Goal: Task Accomplishment & Management: Complete application form

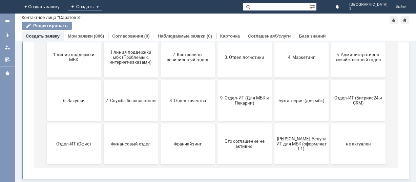
scroll to position [93, 0]
click at [237, 100] on span "9. Отдел-ИТ (Для МБК и Пекарни)" at bounding box center [244, 101] width 50 height 10
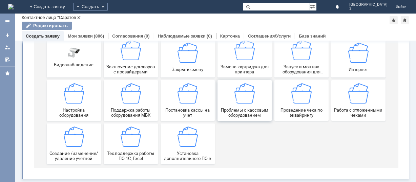
scroll to position [94, 0]
click at [359, 101] on img at bounding box center [358, 94] width 20 height 20
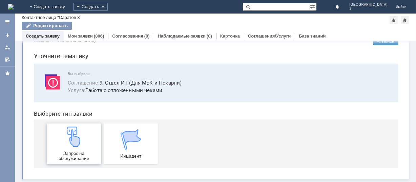
scroll to position [17, 0]
click at [80, 143] on img at bounding box center [73, 137] width 20 height 20
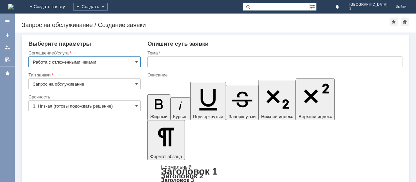
click at [154, 62] on input "text" at bounding box center [274, 62] width 255 height 11
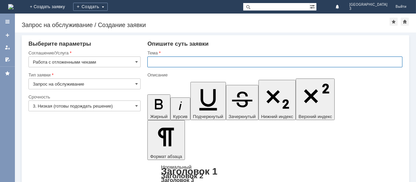
click at [154, 62] on input "text" at bounding box center [274, 62] width 255 height 11
type input "отложенные чеки за [DATE]"
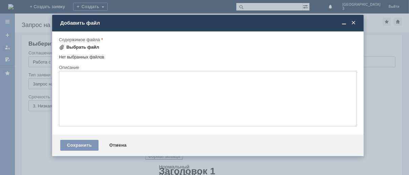
click at [79, 46] on div "Выбрать файл" at bounding box center [82, 47] width 33 height 5
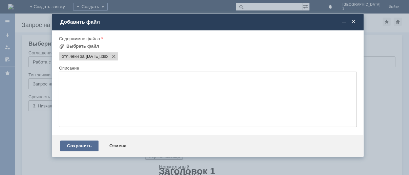
click at [79, 147] on div "Сохранить" at bounding box center [79, 146] width 38 height 11
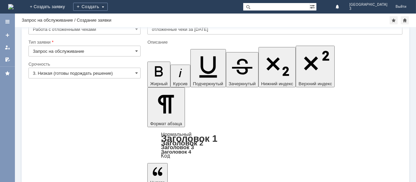
scroll to position [27, 0]
